Goal: Information Seeking & Learning: Learn about a topic

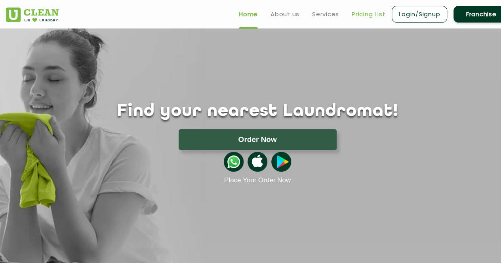
click at [357, 10] on link "Pricing List" at bounding box center [368, 13] width 34 height 9
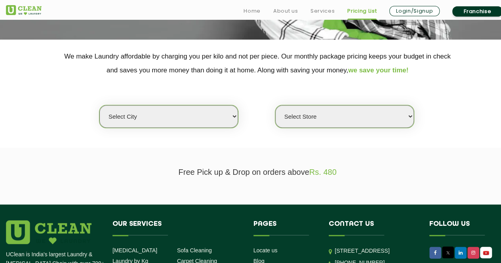
scroll to position [158, 0]
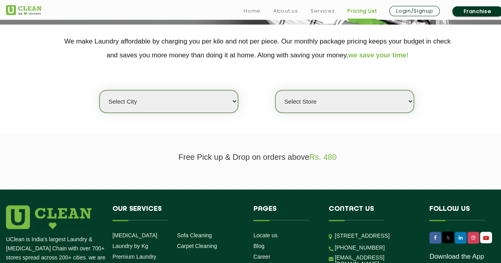
click at [164, 103] on select "Select city [GEOGRAPHIC_DATA] [GEOGRAPHIC_DATA] [GEOGRAPHIC_DATA] [GEOGRAPHIC_D…" at bounding box center [168, 101] width 138 height 23
select select "2"
click at [99, 90] on select "Select city [GEOGRAPHIC_DATA] [GEOGRAPHIC_DATA] [GEOGRAPHIC_DATA] [GEOGRAPHIC_D…" at bounding box center [168, 101] width 138 height 23
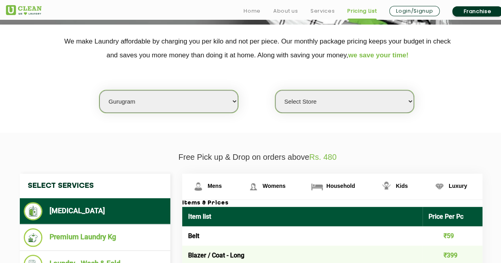
click at [350, 89] on div "Select city [GEOGRAPHIC_DATA] [GEOGRAPHIC_DATA] [GEOGRAPHIC_DATA] [GEOGRAPHIC_D…" at bounding box center [257, 87] width 514 height 51
click at [349, 96] on select "Select Store [GEOGRAPHIC_DATA] Sector 66 [GEOGRAPHIC_DATA] Phase [GEOGRAPHIC_DA…" at bounding box center [344, 101] width 138 height 23
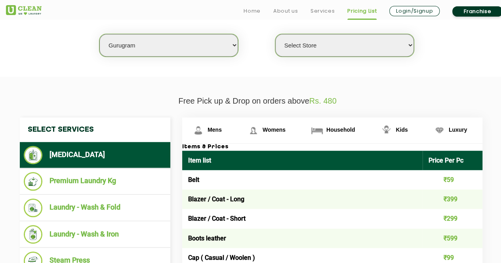
scroll to position [223, 0]
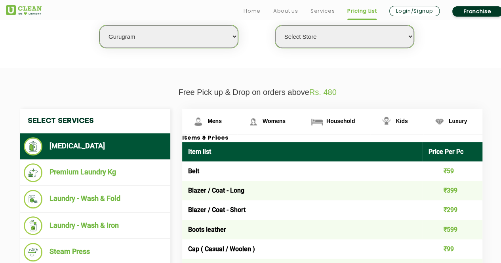
click at [405, 39] on select "Select Store [GEOGRAPHIC_DATA] Sector 66 [GEOGRAPHIC_DATA] Phase [GEOGRAPHIC_DA…" at bounding box center [344, 36] width 138 height 23
select select "546"
click at [275, 25] on select "Select Store [GEOGRAPHIC_DATA] Sector 66 [GEOGRAPHIC_DATA] Phase [GEOGRAPHIC_DA…" at bounding box center [344, 36] width 138 height 23
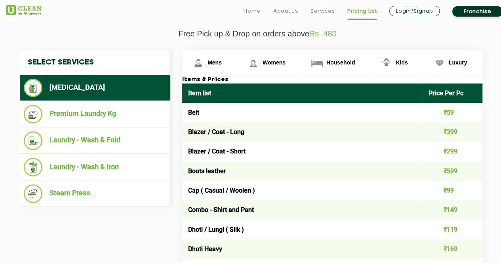
scroll to position [284, 0]
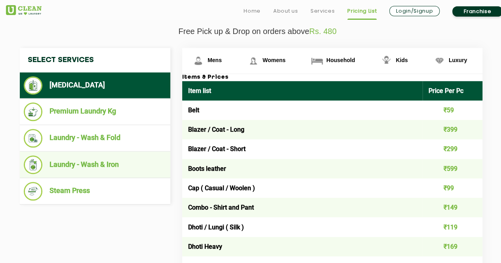
click at [90, 170] on li "Laundry - Wash & Iron" at bounding box center [95, 164] width 142 height 19
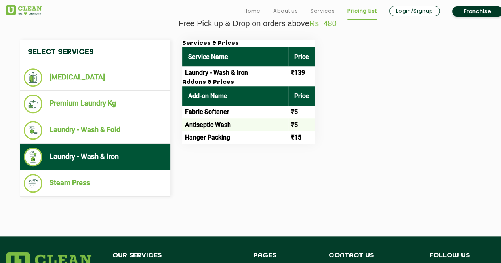
scroll to position [293, 0]
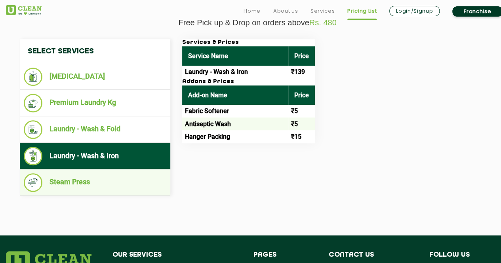
click at [125, 181] on li "Steam Press" at bounding box center [95, 182] width 142 height 19
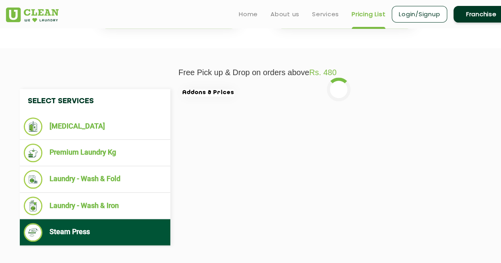
scroll to position [242, 0]
